Goal: Find specific fact: Find specific fact

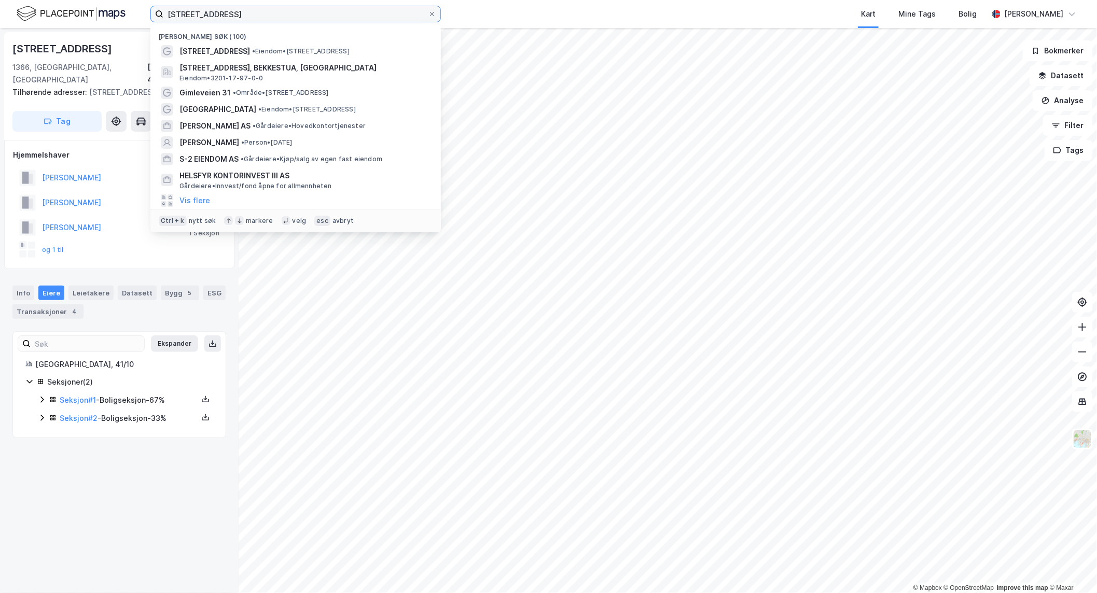
drag, startPoint x: 245, startPoint y: 18, endPoint x: -484, endPoint y: 8, distance: 728.9
click at [0, 8] on html "strandveien 50 Nylige søk (100) [STREET_ADDRESS] • Eiendom • [STREET_ADDRESS], …" at bounding box center [548, 296] width 1097 height 593
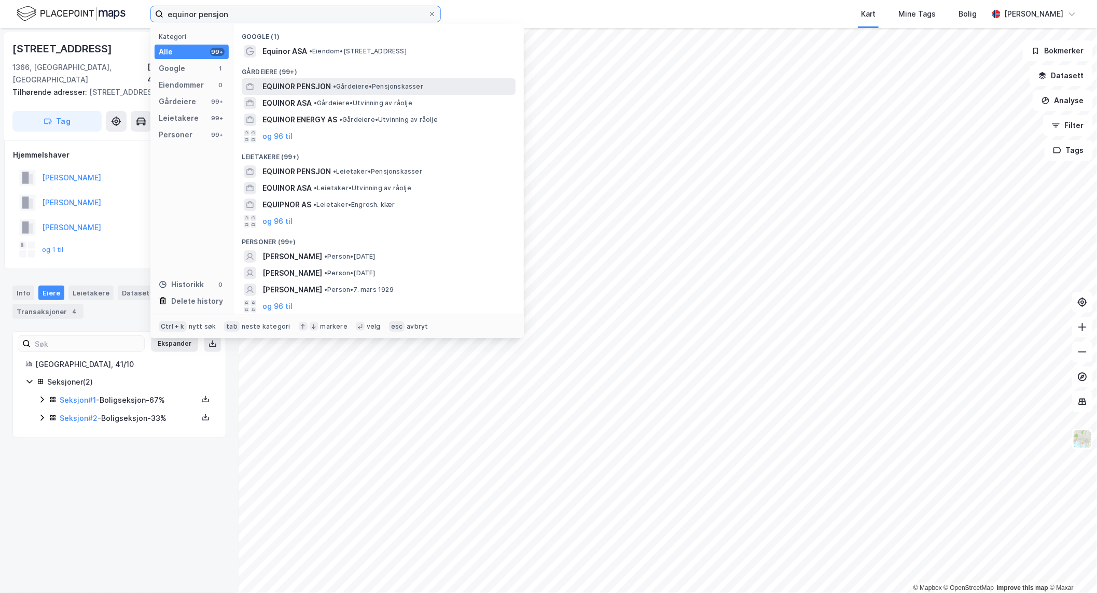
type input "equinor pensjon"
click at [301, 84] on span "EQUINOR PENSJON" at bounding box center [296, 86] width 68 height 12
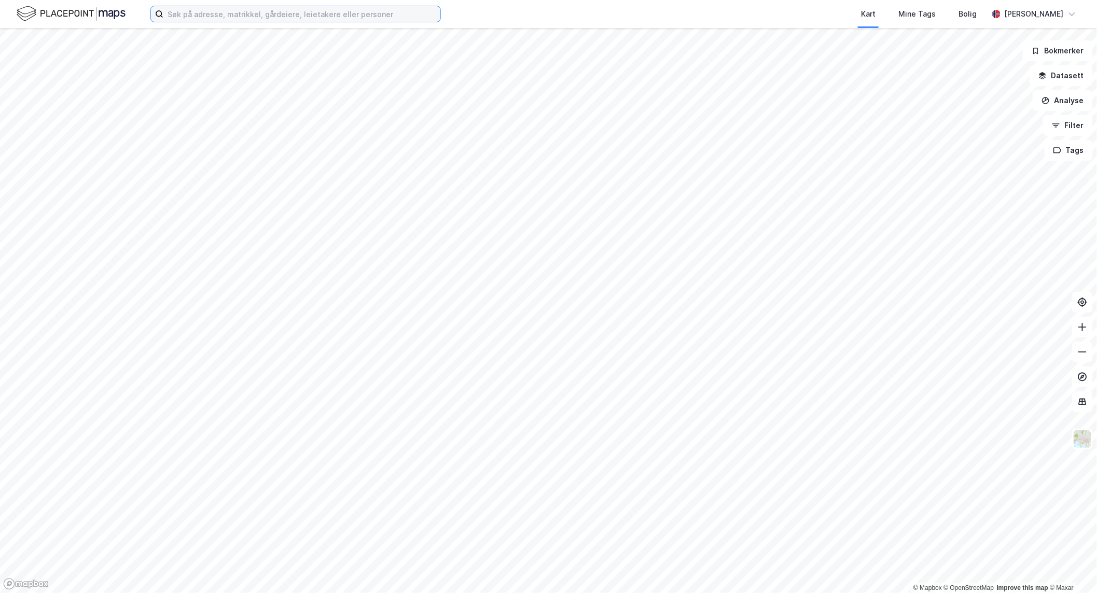
click at [247, 12] on input at bounding box center [301, 14] width 277 height 16
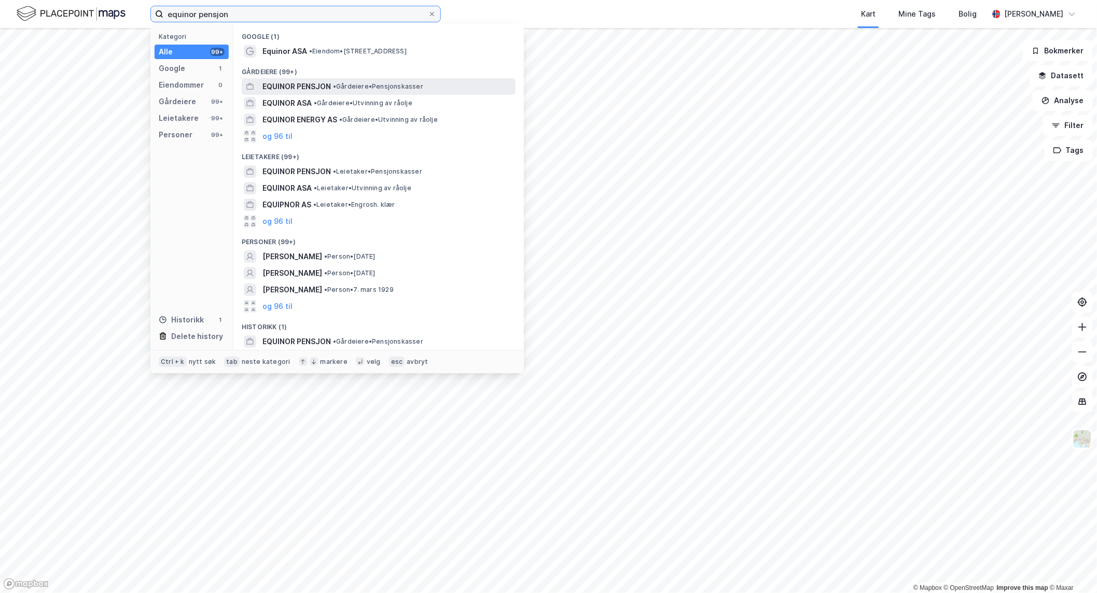
type input "equinor pensjon"
click at [329, 89] on span "EQUINOR PENSJON" at bounding box center [296, 86] width 68 height 12
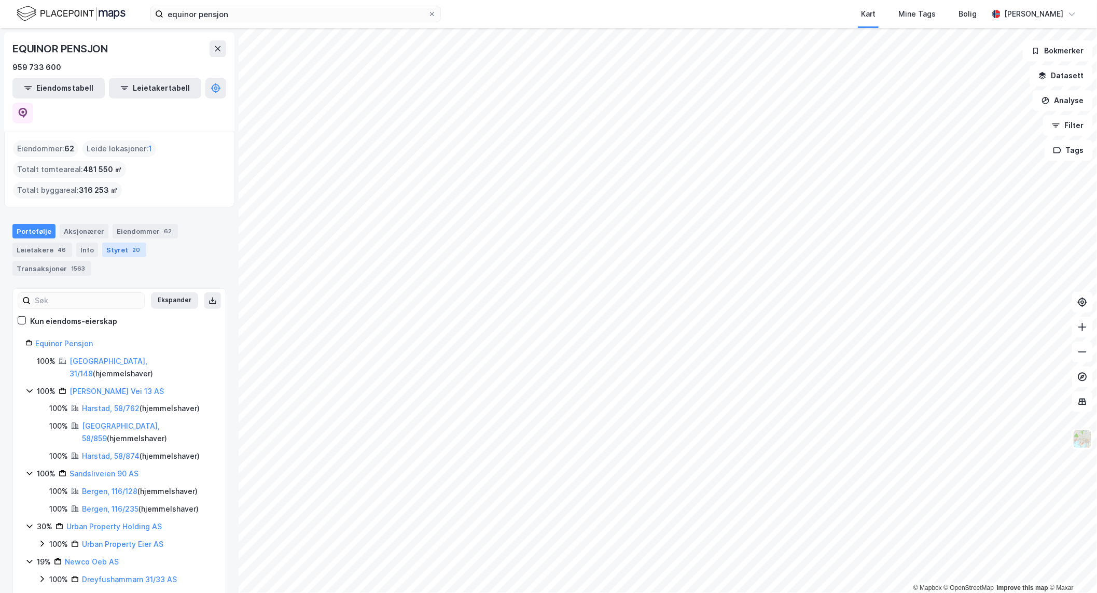
click at [118, 243] on div "Styret 20" at bounding box center [124, 250] width 44 height 15
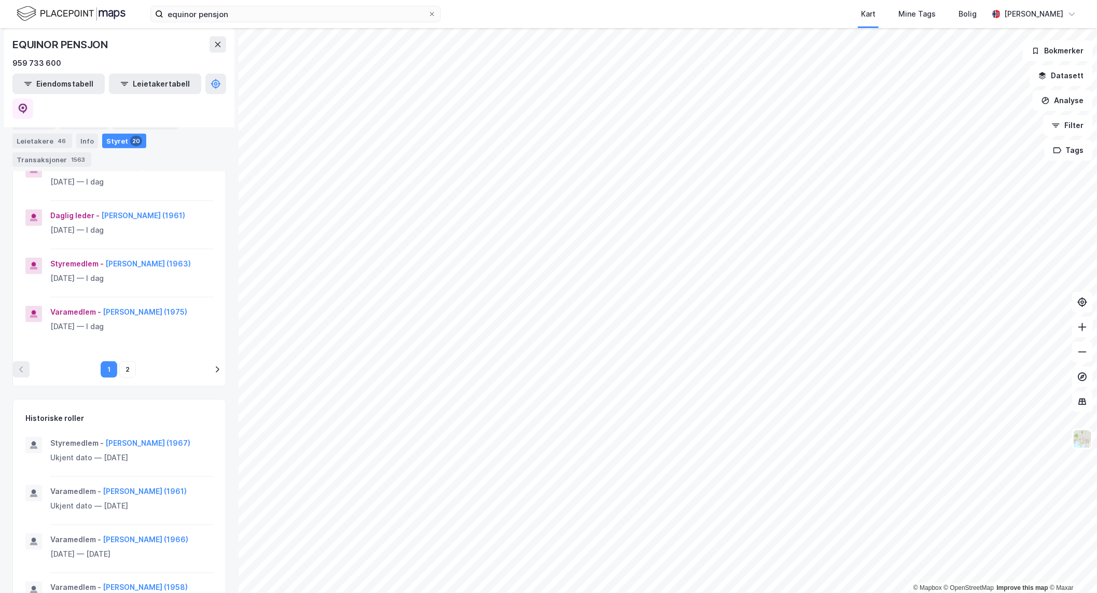
scroll to position [455, 0]
drag, startPoint x: 122, startPoint y: 376, endPoint x: 121, endPoint y: 386, distance: 9.9
click at [122, 377] on button "2" at bounding box center [127, 369] width 17 height 17
click at [101, 377] on button "1" at bounding box center [109, 369] width 17 height 17
click at [128, 377] on button "2" at bounding box center [127, 369] width 17 height 17
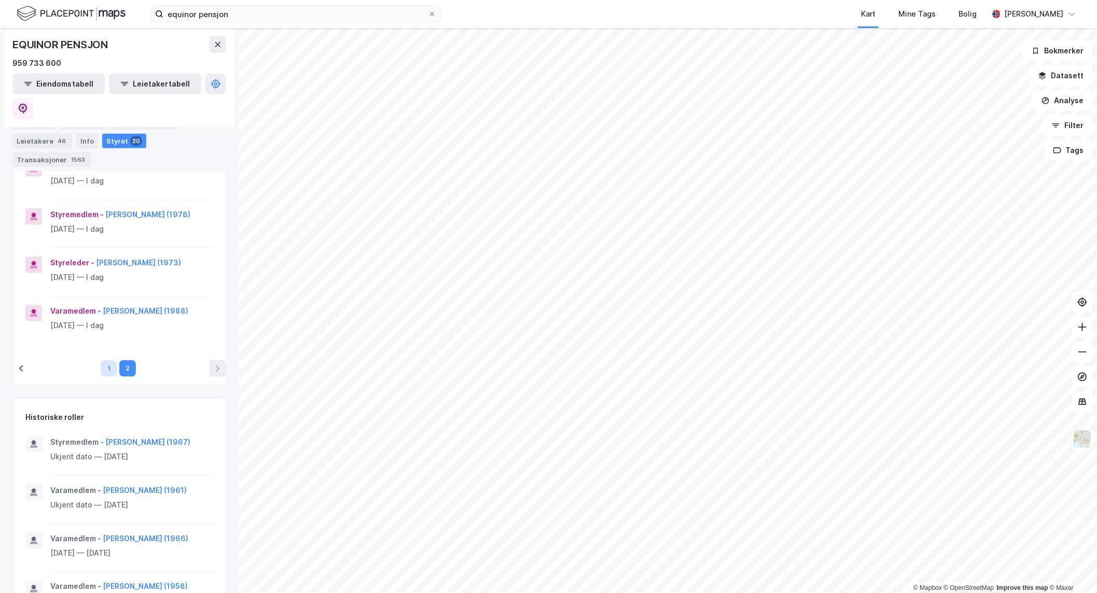
click at [104, 377] on button "1" at bounding box center [109, 369] width 17 height 17
click at [121, 377] on button "2" at bounding box center [127, 369] width 17 height 17
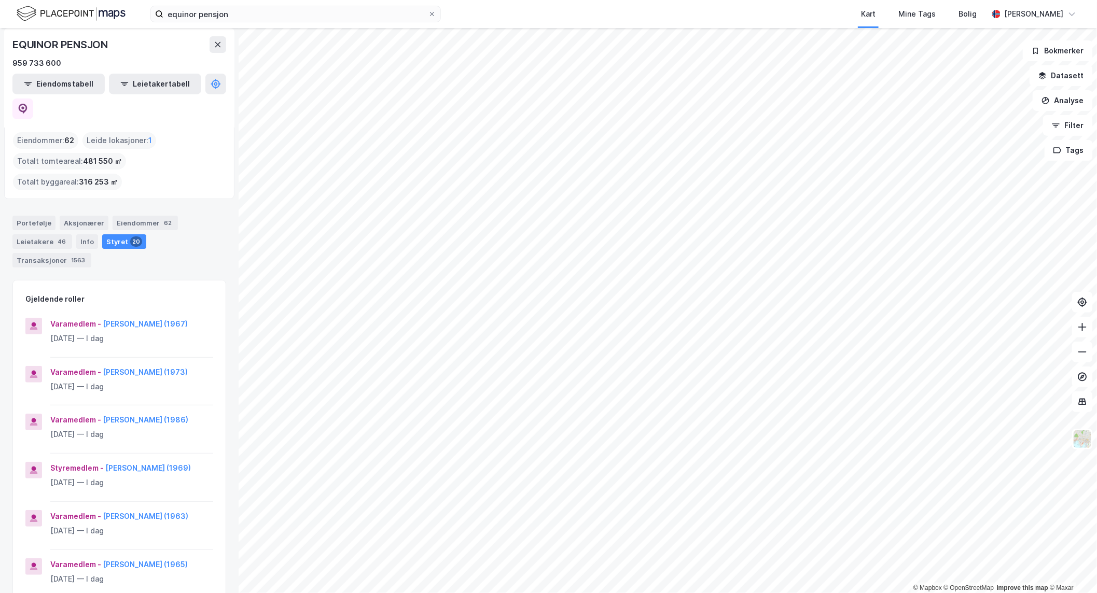
scroll to position [8, 0]
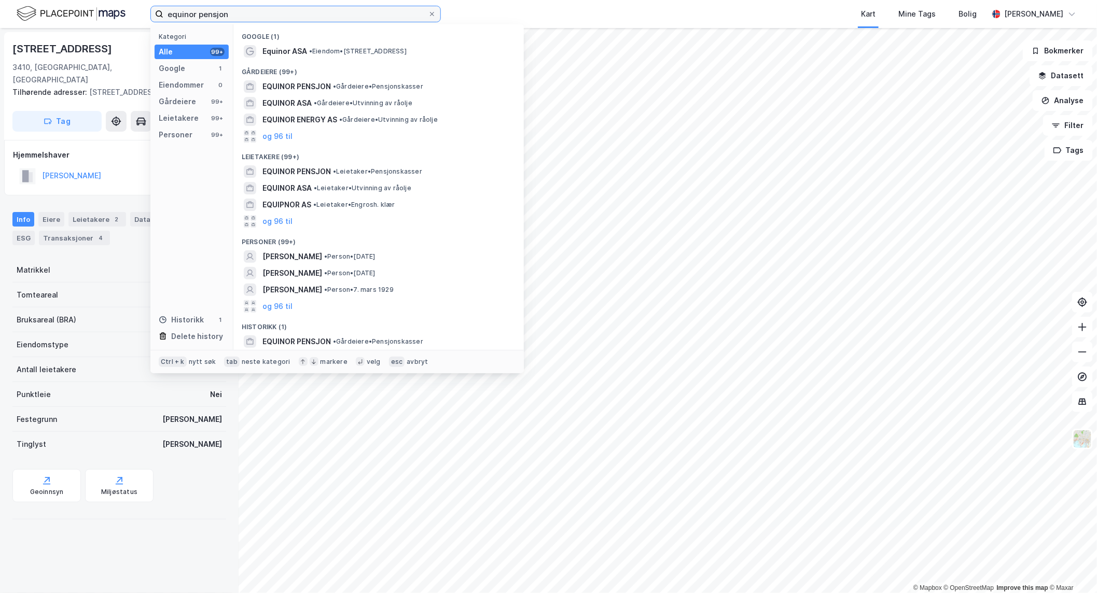
click at [292, 19] on input "equinor pensjon" at bounding box center [295, 14] width 265 height 16
click at [317, 80] on span "EQUINOR PENSJON" at bounding box center [296, 86] width 68 height 12
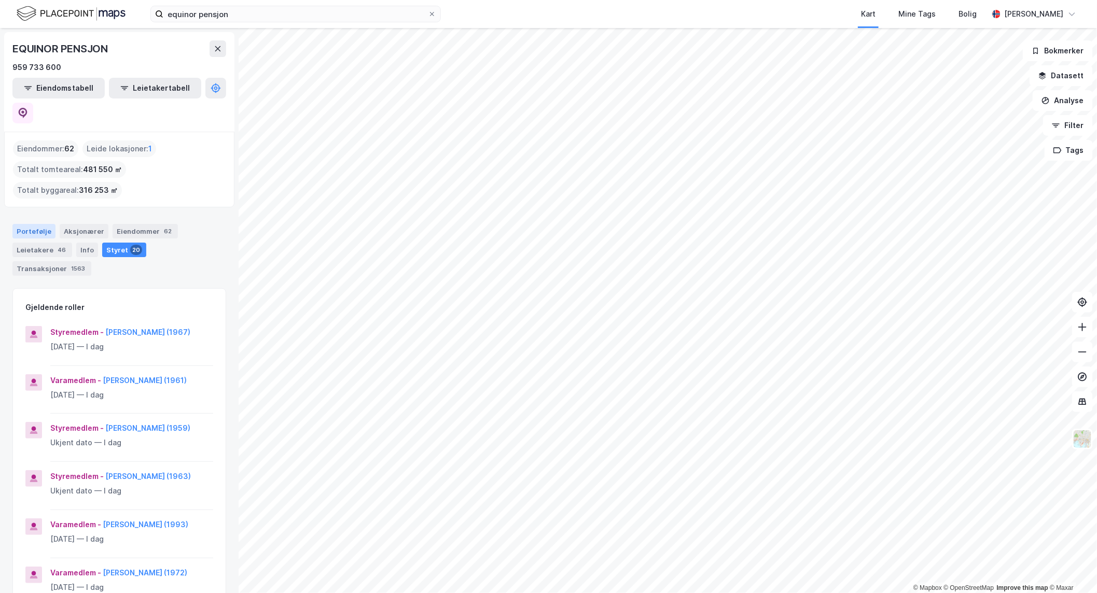
click at [24, 224] on div "Portefølje" at bounding box center [33, 231] width 43 height 15
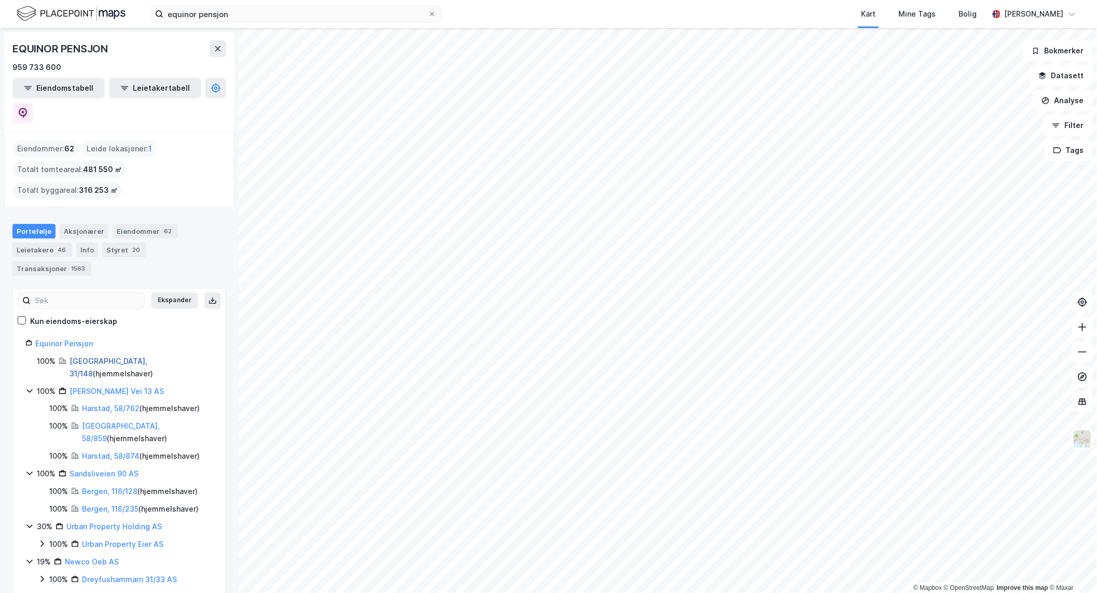
click at [77, 357] on link "Stavanger, 31/148" at bounding box center [109, 367] width 78 height 21
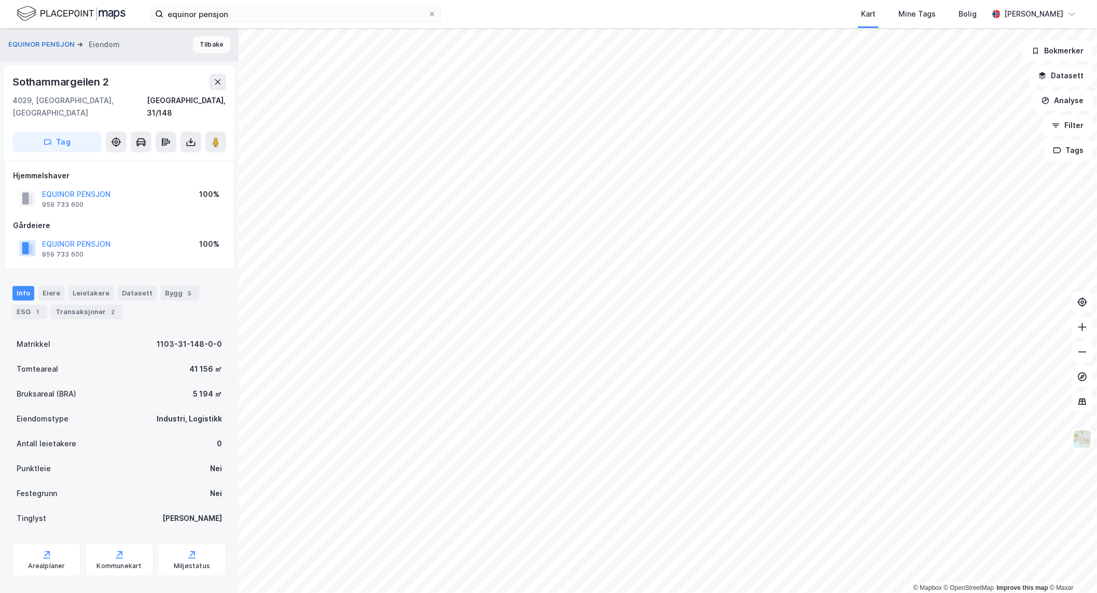
click at [201, 43] on button "Tilbake" at bounding box center [211, 44] width 37 height 17
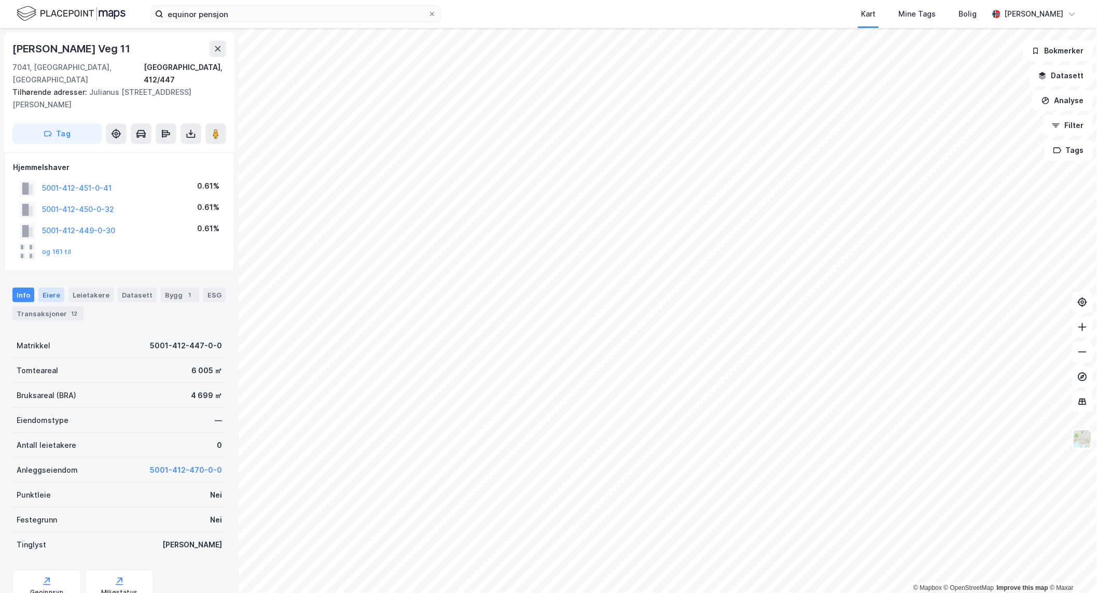
click at [46, 288] on div "Eiere" at bounding box center [51, 295] width 26 height 15
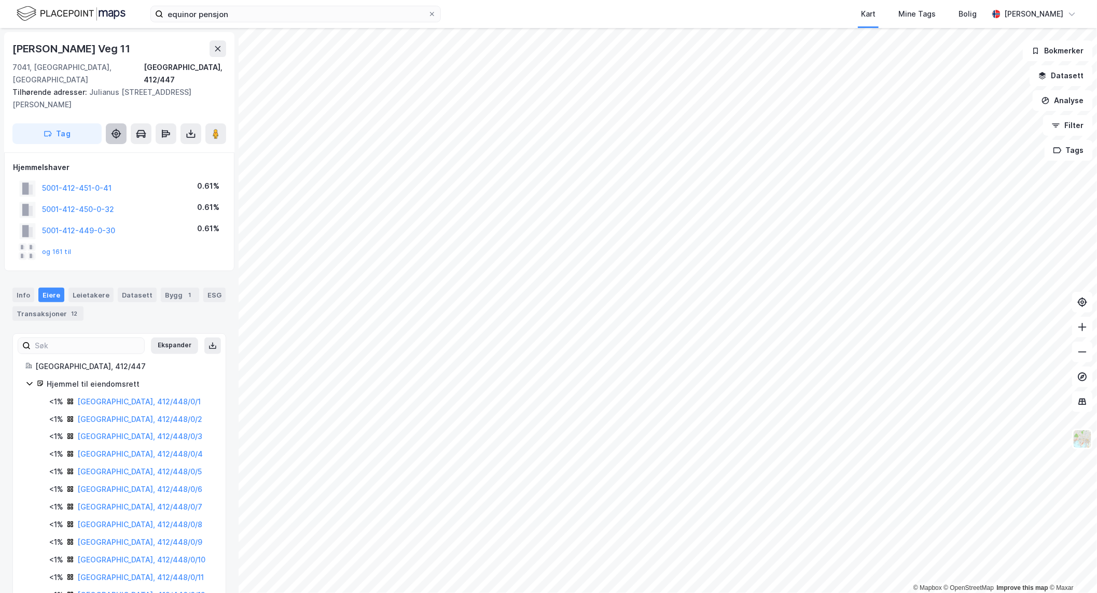
drag, startPoint x: 131, startPoint y: 138, endPoint x: 126, endPoint y: 126, distance: 14.0
click at [151, 42] on div "Julianus Holms Veg 11" at bounding box center [119, 48] width 214 height 17
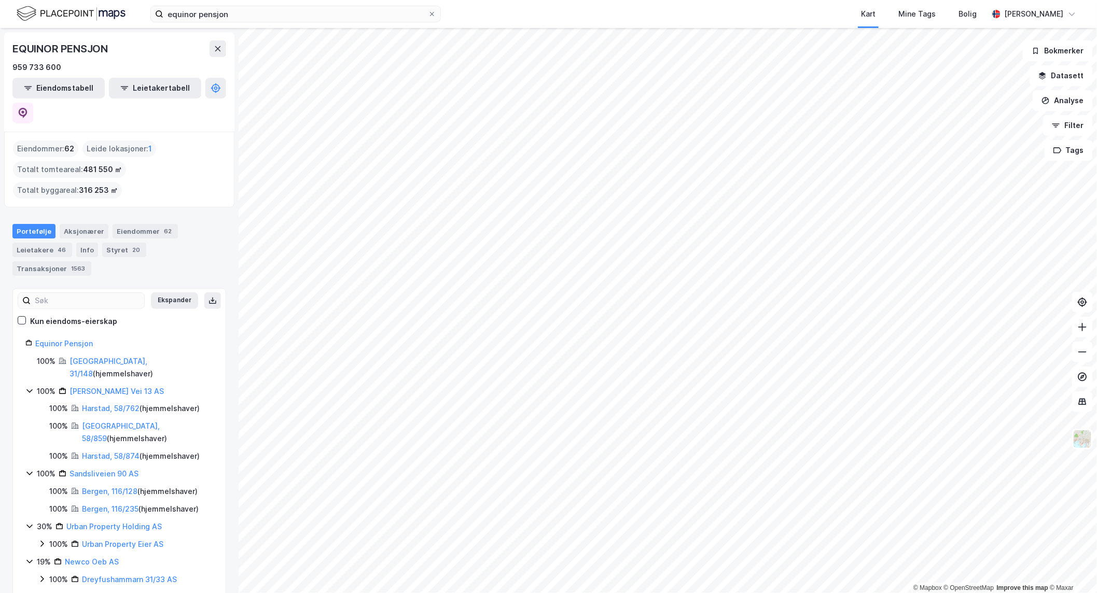
click at [49, 538] on div "100%" at bounding box center [58, 544] width 19 height 12
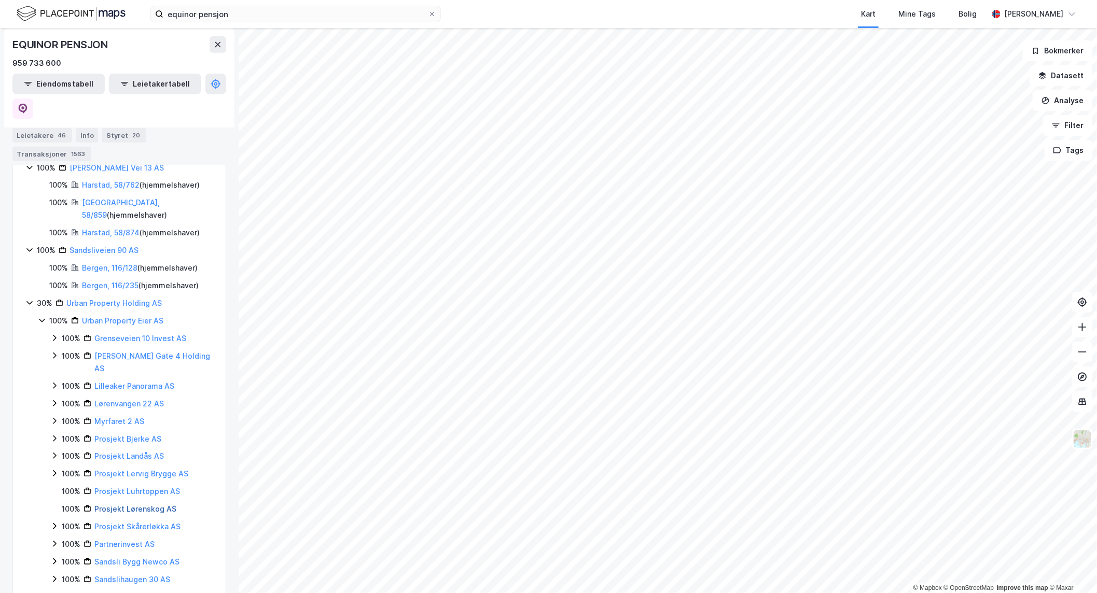
scroll to position [285, 0]
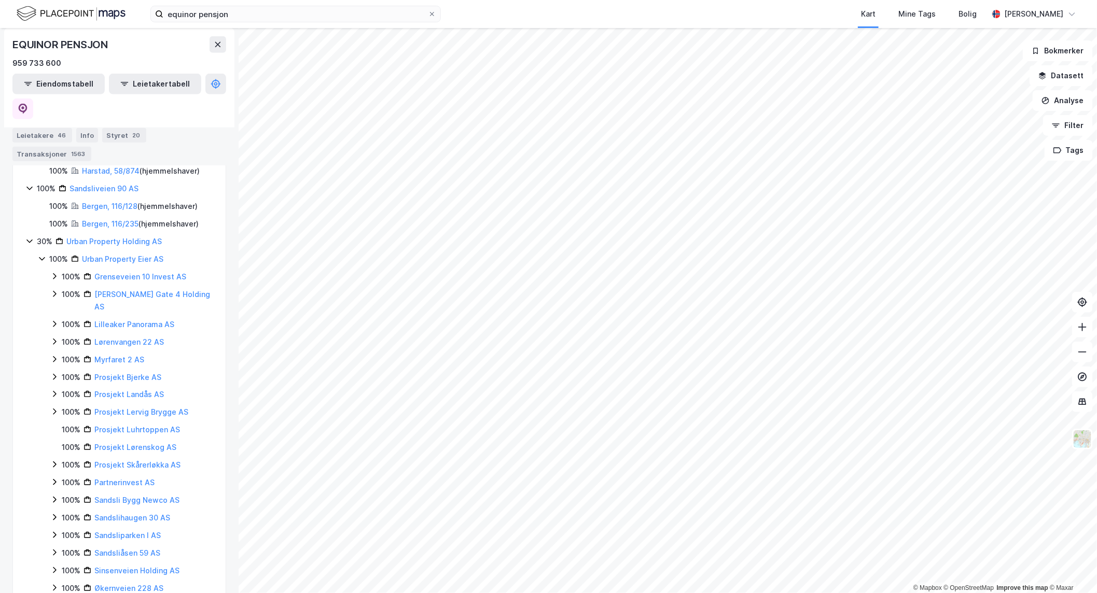
click at [39, 255] on icon at bounding box center [42, 259] width 8 height 8
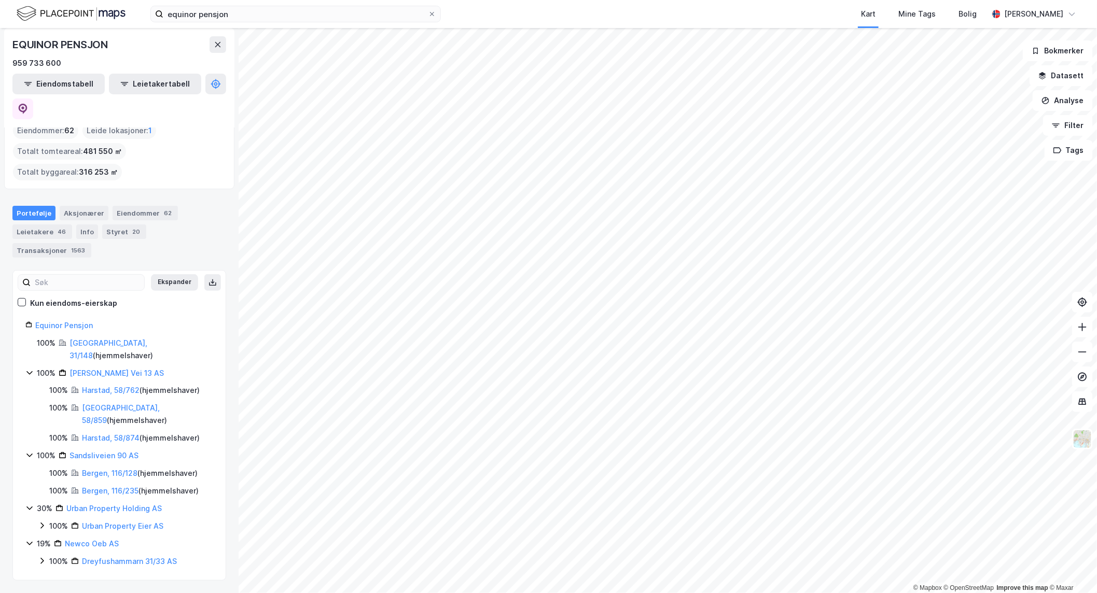
scroll to position [0, 0]
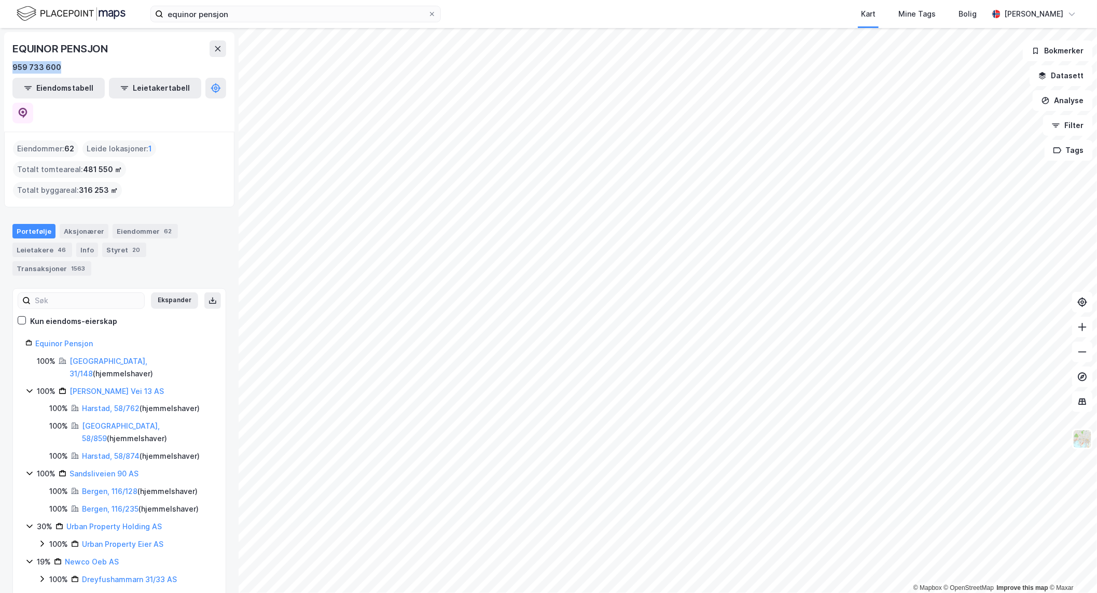
drag, startPoint x: 76, startPoint y: 65, endPoint x: 8, endPoint y: 68, distance: 68.5
click at [8, 68] on div "EQUINOR PENSJON 959 733 600 Eiendomstabell Leietakertabell" at bounding box center [119, 82] width 230 height 100
copy div "959 733 600"
